Goal: Navigation & Orientation: Find specific page/section

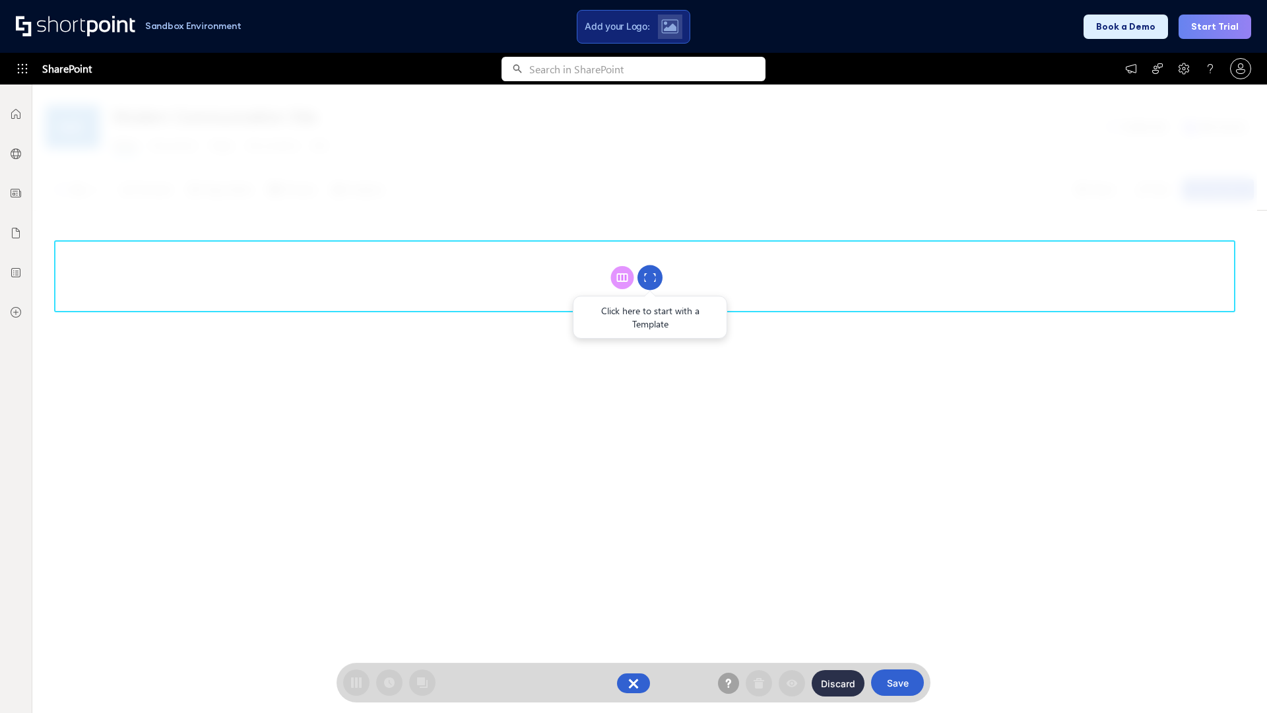
click at [650, 277] on circle at bounding box center [649, 277] width 25 height 25
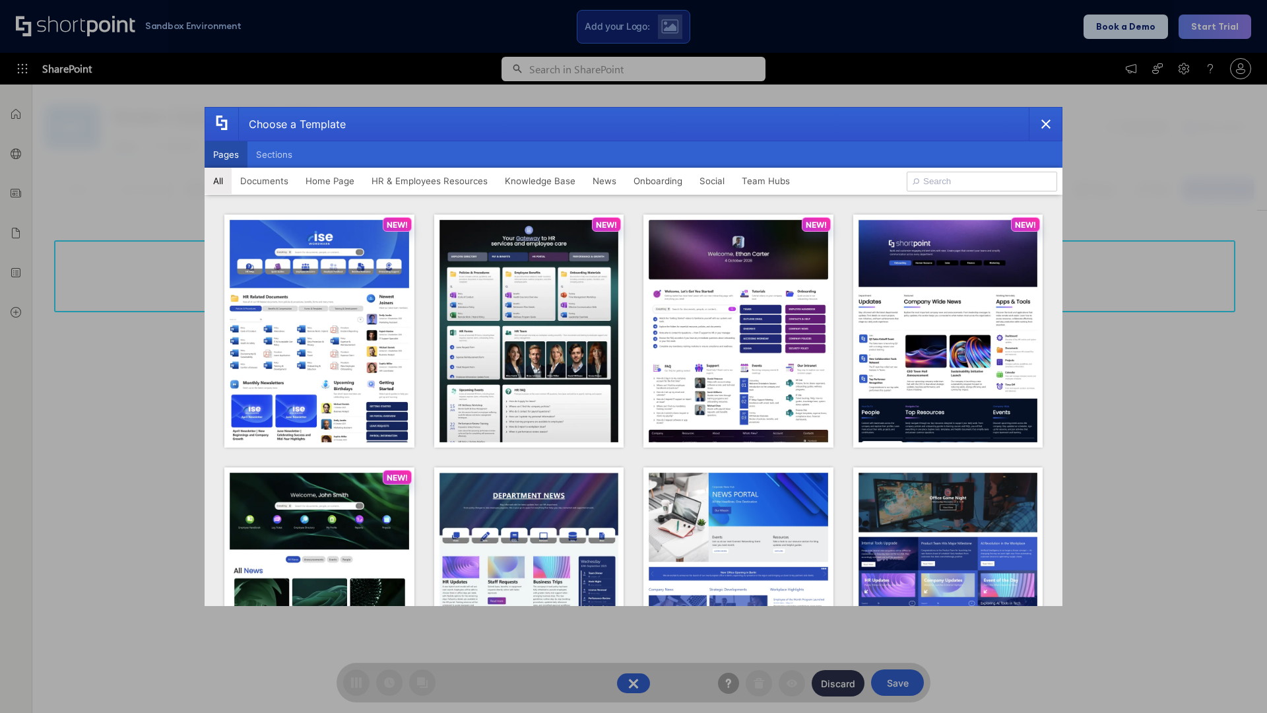
click at [226, 154] on button "Pages" at bounding box center [226, 154] width 43 height 26
type input "HR 2"
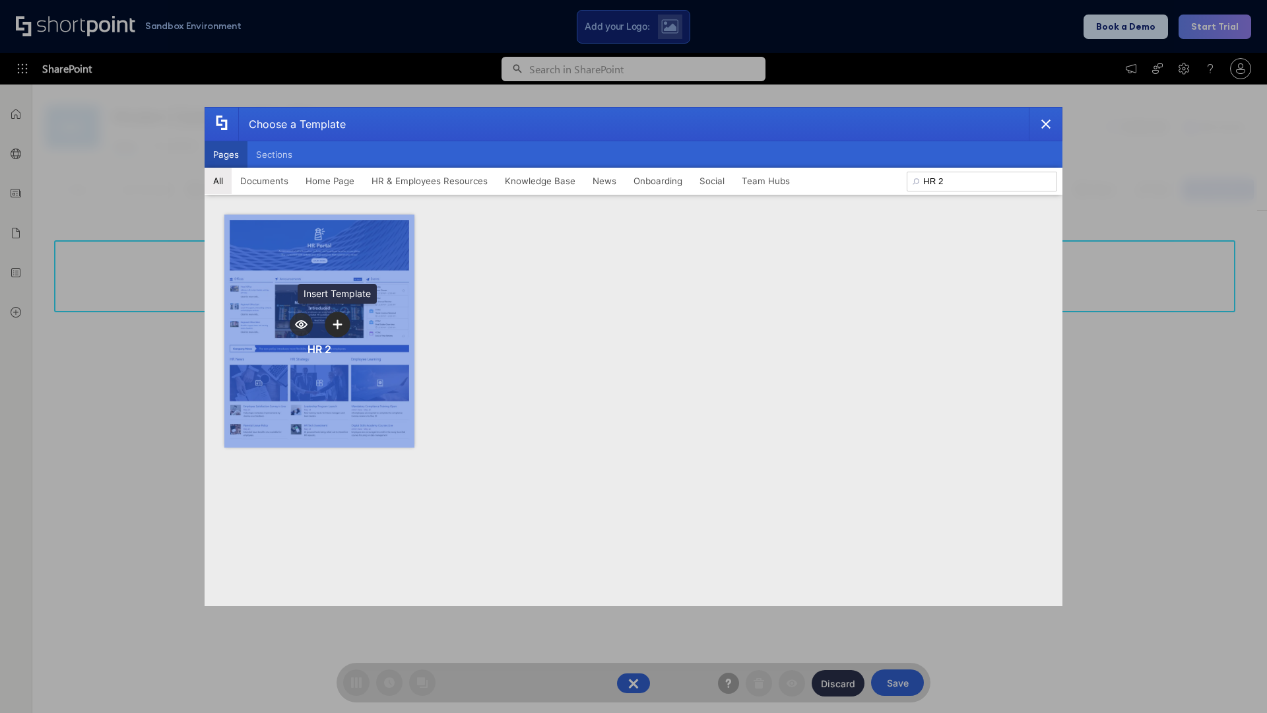
click at [337, 324] on icon "template selector" at bounding box center [337, 323] width 9 height 9
